Goal: Communication & Community: Answer question/provide support

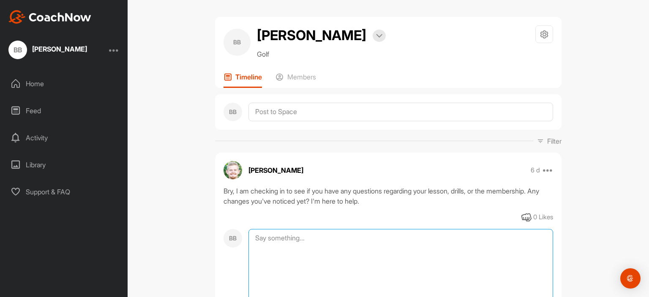
click at [333, 233] on textarea at bounding box center [400, 271] width 304 height 84
click at [519, 237] on textarea "Hey [PERSON_NAME]! Thank you for following up. You've pointed out some good stu…" at bounding box center [400, 271] width 304 height 84
click at [269, 244] on textarea "Hey [PERSON_NAME]! Thank you for following up. You've pointed out some good stu…" at bounding box center [400, 271] width 304 height 84
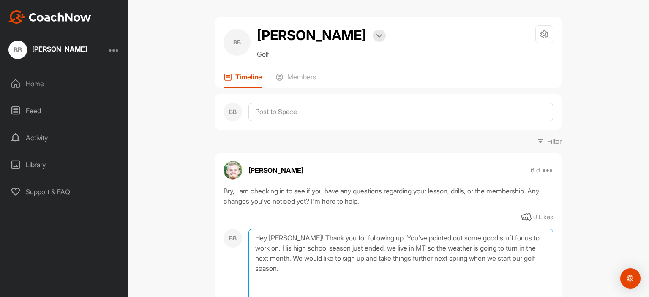
drag, startPoint x: 417, startPoint y: 246, endPoint x: 418, endPoint y: 253, distance: 6.9
click at [417, 247] on textarea "Hey [PERSON_NAME]! Thank you for following up. You've pointed out some good stu…" at bounding box center [400, 271] width 304 height 84
drag, startPoint x: 298, startPoint y: 257, endPoint x: 279, endPoint y: 258, distance: 19.1
click at [279, 258] on textarea "Hey [PERSON_NAME]! Thank you for following up. You've pointed out some good stu…" at bounding box center [400, 271] width 304 height 84
drag, startPoint x: 316, startPoint y: 266, endPoint x: 318, endPoint y: 271, distance: 4.8
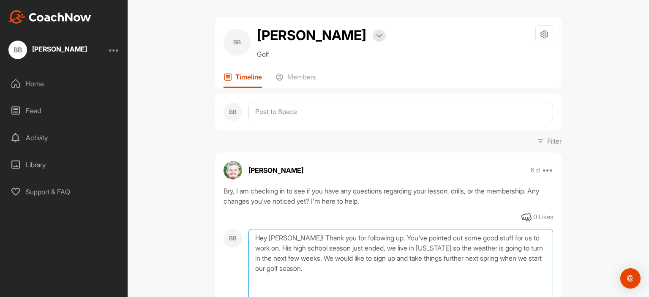
click at [317, 266] on textarea "Hey [PERSON_NAME]! Thank you for following up. You've pointed out some good stu…" at bounding box center [400, 271] width 304 height 84
drag, startPoint x: 381, startPoint y: 269, endPoint x: 378, endPoint y: 264, distance: 4.9
click at [380, 266] on textarea "Hey [PERSON_NAME]! Thank you for following up. You've pointed out some good stu…" at bounding box center [400, 271] width 304 height 84
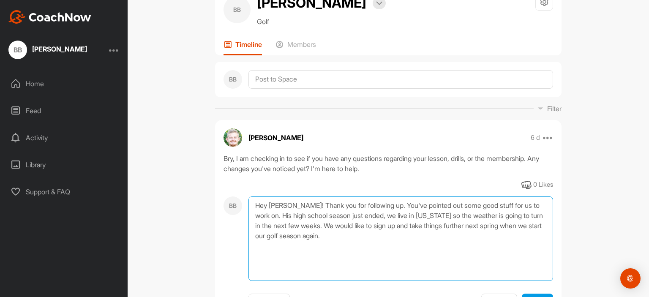
scroll to position [56, 0]
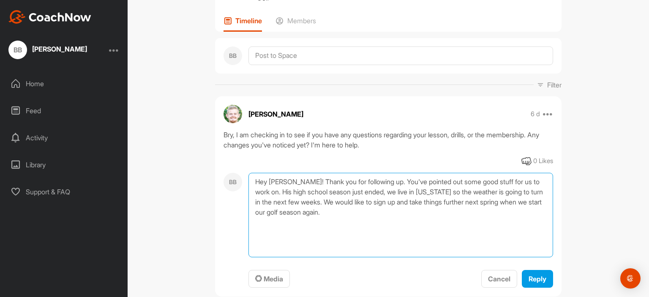
type textarea "Hey [PERSON_NAME]! Thank you for following up. You've pointed out some good stu…"
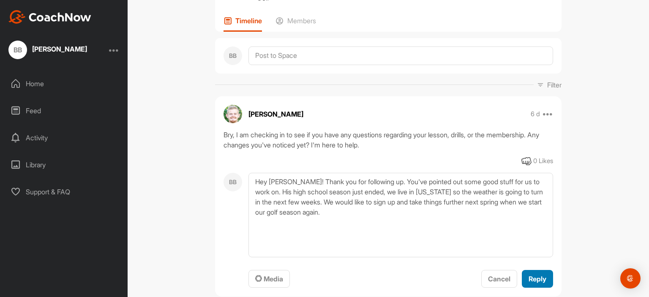
click at [537, 277] on span "Reply" at bounding box center [537, 278] width 18 height 8
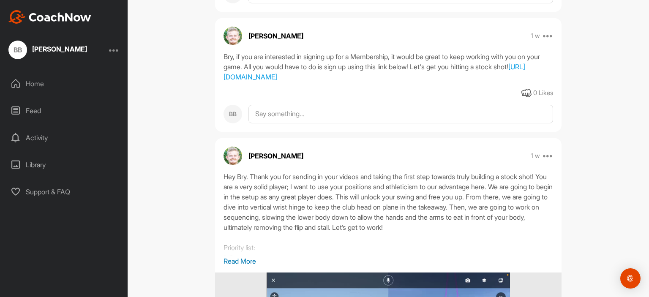
scroll to position [0, 0]
